Goal: Navigation & Orientation: Find specific page/section

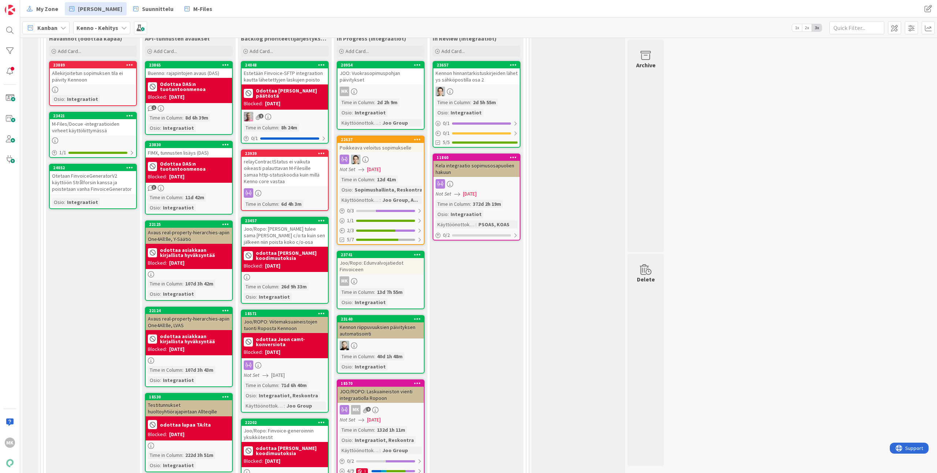
scroll to position [224, 0]
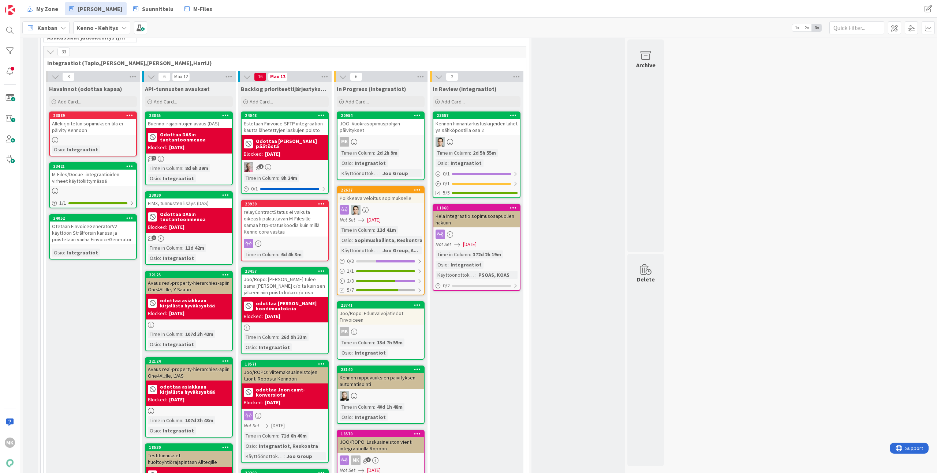
click at [391, 318] on div "Joo/Ropo: Edunvalvojatiedot Finvoiceen" at bounding box center [380, 317] width 86 height 16
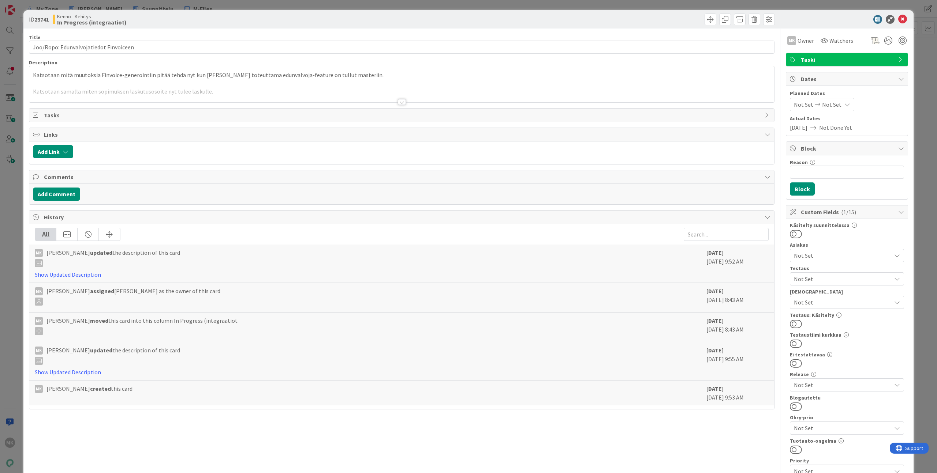
click at [382, 105] on div "Title 38 / 128 Joo/Ropo: Edunvalvojatiedot Finvoiceen Description Katsotaan mit…" at bounding box center [401, 361] width 745 height 664
click at [387, 99] on div at bounding box center [401, 93] width 745 height 19
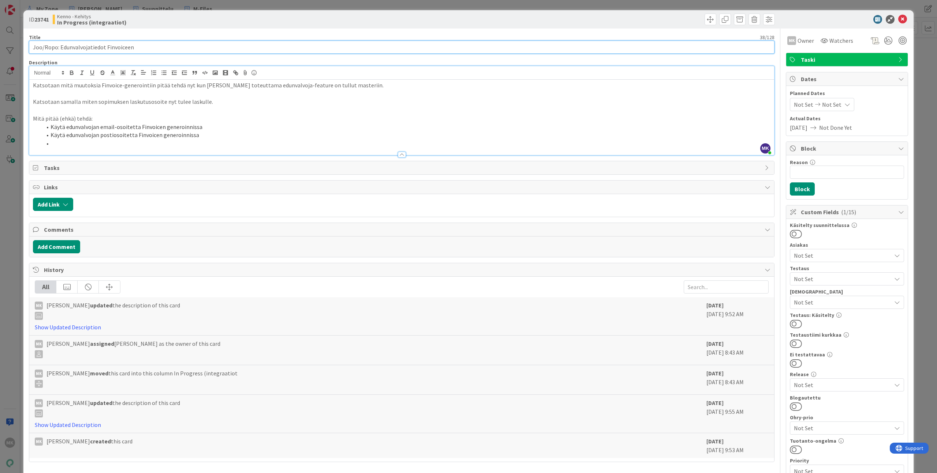
click at [158, 46] on input "Joo/Ropo: Edunvalvojatiedot Finvoiceen" at bounding box center [401, 47] width 745 height 13
click at [170, 26] on div "ID 23741 Kenno - Kehitys In Progress (integraatiot)" at bounding box center [468, 19] width 890 height 18
click at [297, 27] on div "ID 23741 Kenno - Kehitys In Progress (integraatiot)" at bounding box center [468, 19] width 890 height 18
click at [166, 90] on p at bounding box center [401, 94] width 737 height 8
